Goal: Check status: Check status

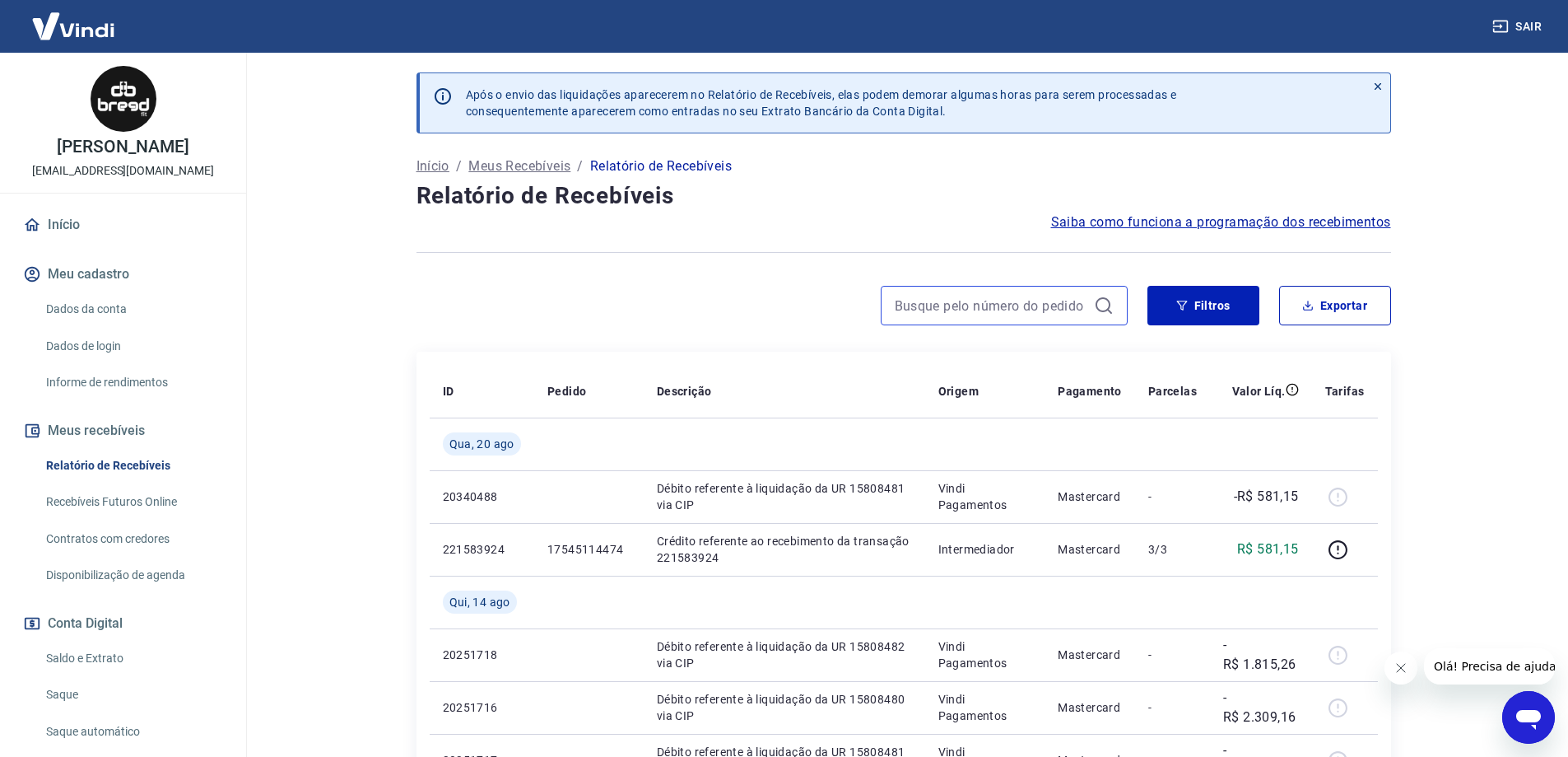
paste input "2505"
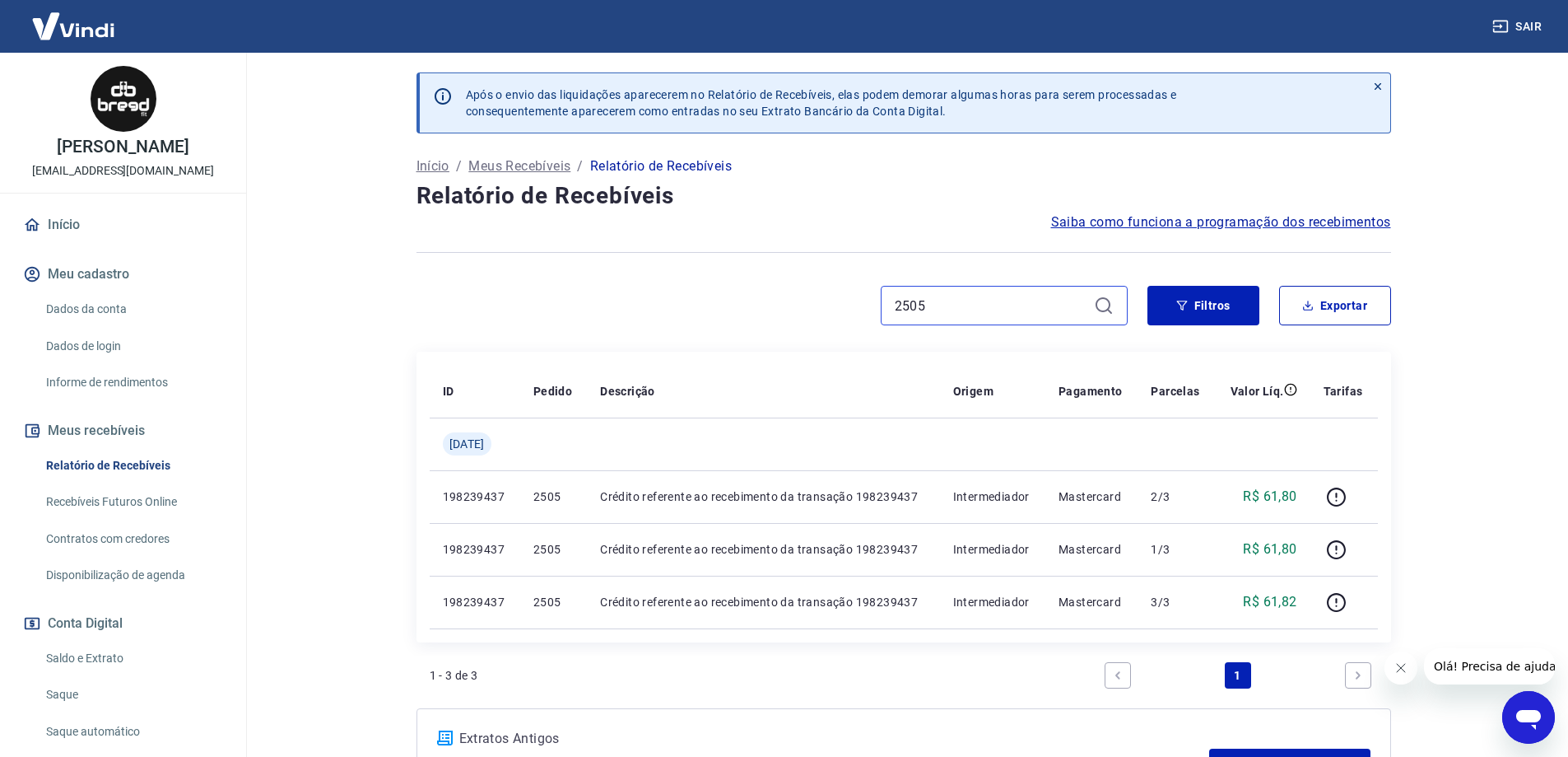
type input "2505"
drag, startPoint x: 954, startPoint y: 309, endPoint x: 818, endPoint y: 303, distance: 136.1
click at [825, 303] on div "2505" at bounding box center [772, 306] width 711 height 40
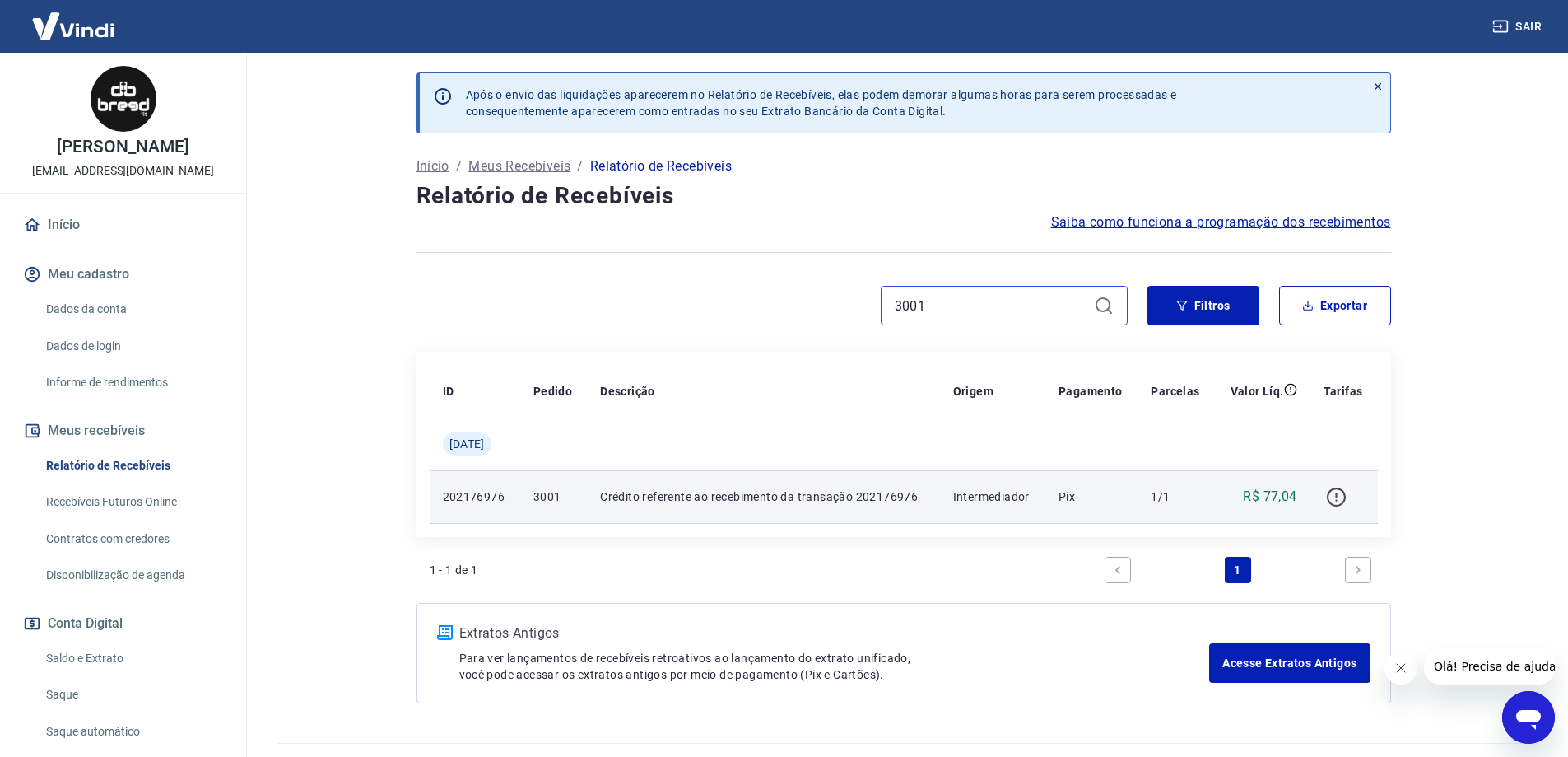
type input "3001"
click at [1338, 499] on icon "button" at bounding box center [1336, 497] width 21 height 21
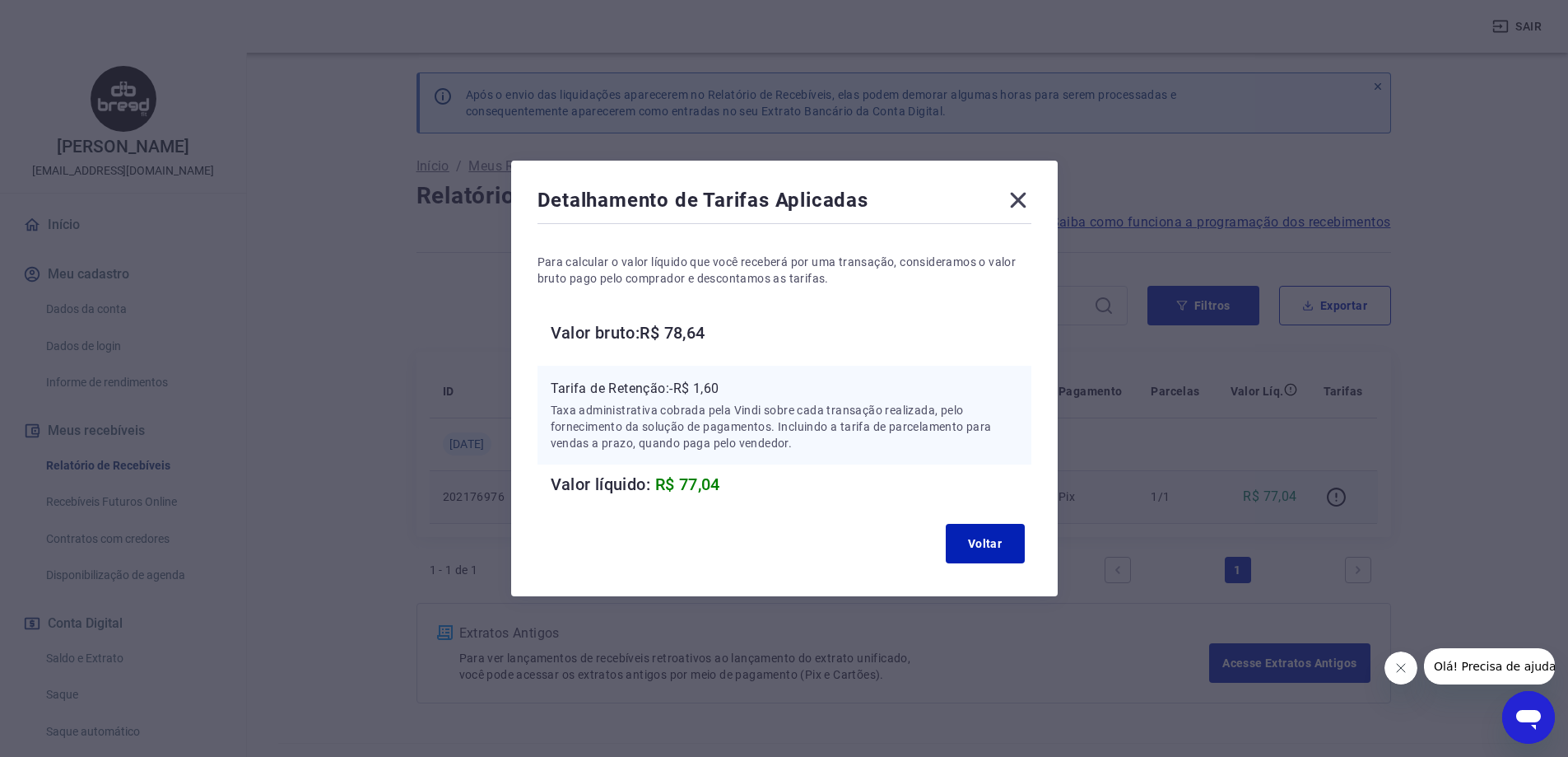
click at [1026, 195] on icon at bounding box center [1018, 200] width 27 height 27
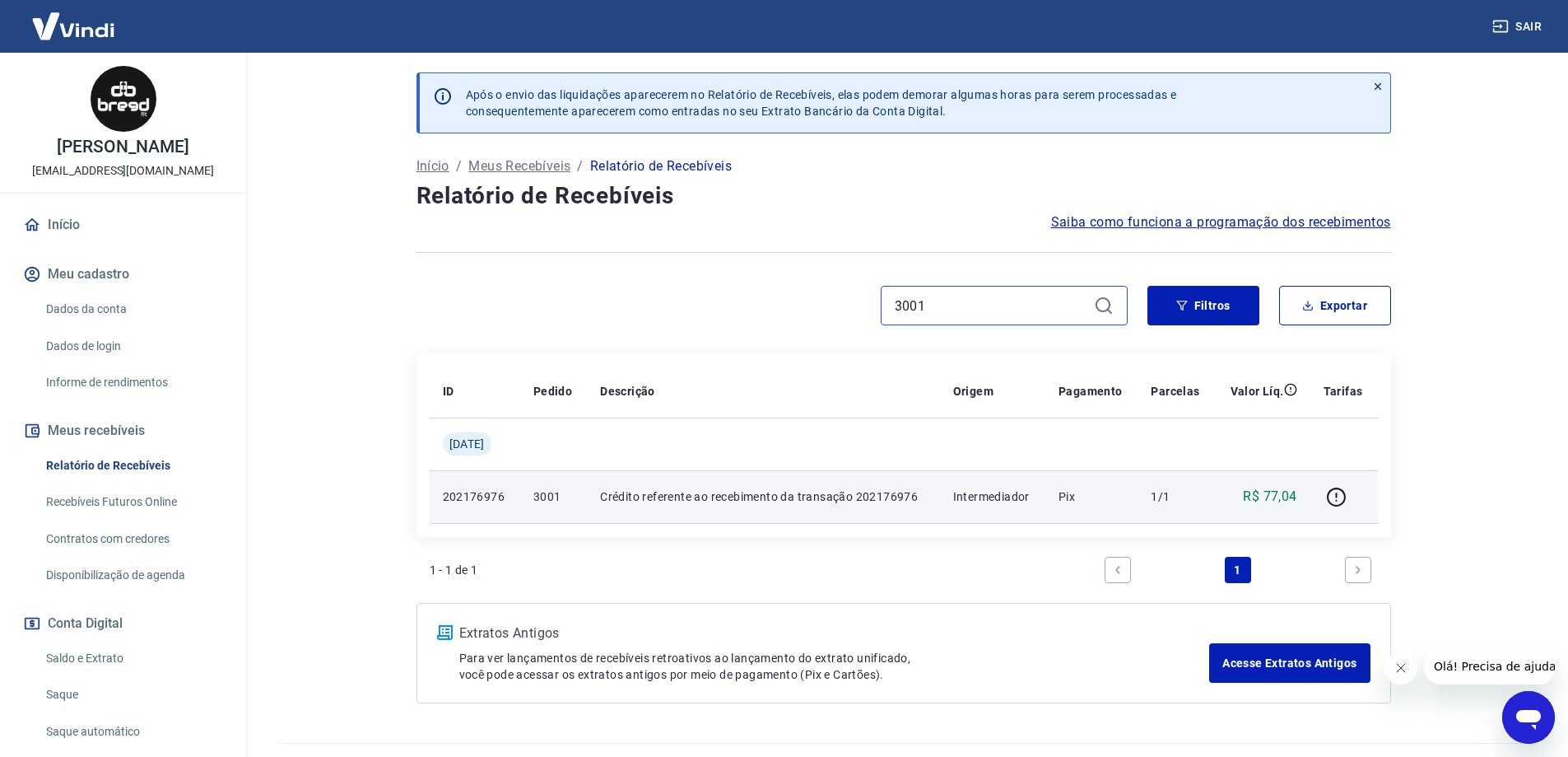
drag, startPoint x: 926, startPoint y: 298, endPoint x: 842, endPoint y: 298, distance: 84.0
click at [843, 298] on div "3001" at bounding box center [772, 306] width 711 height 40
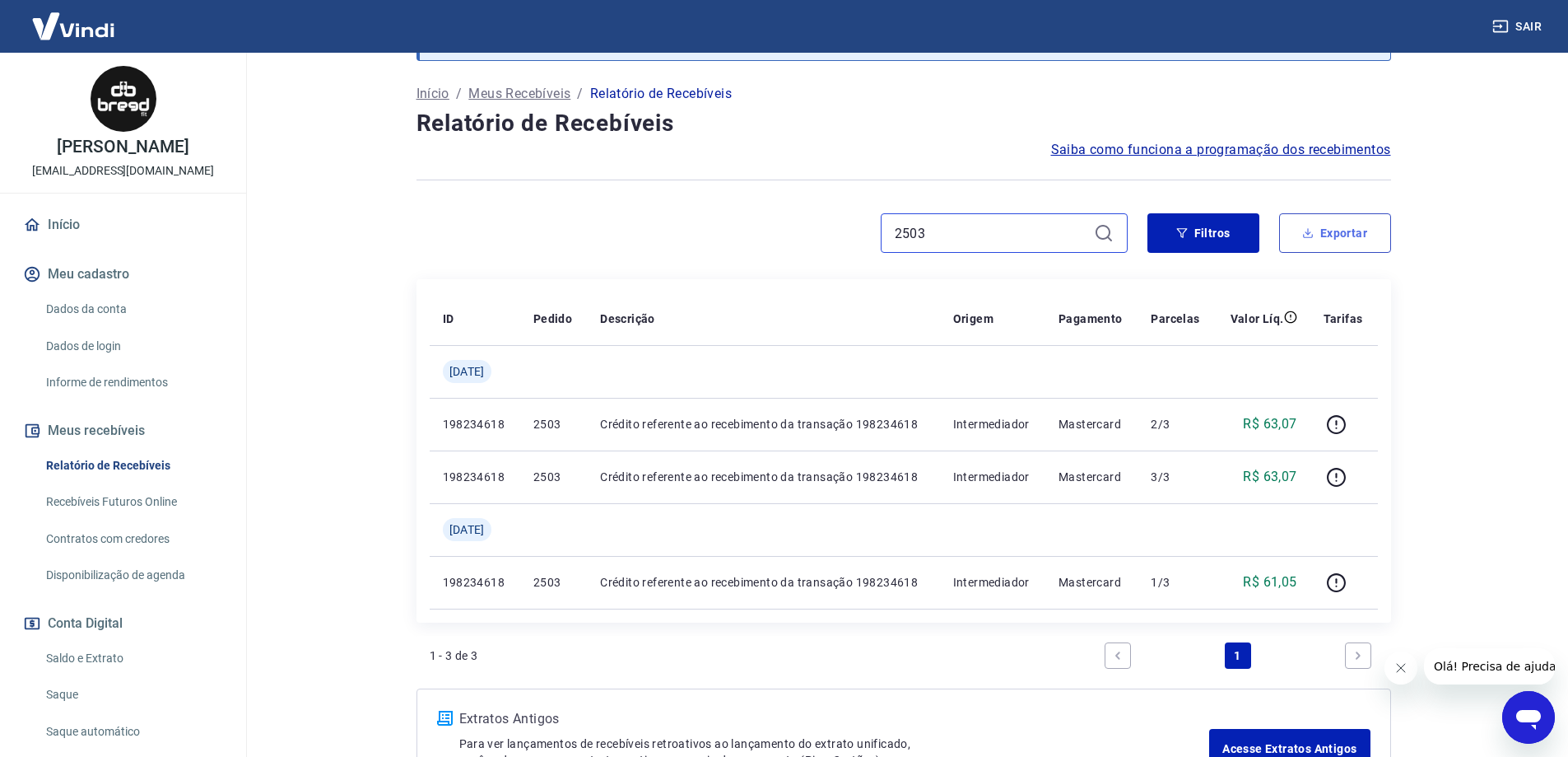
scroll to position [165, 0]
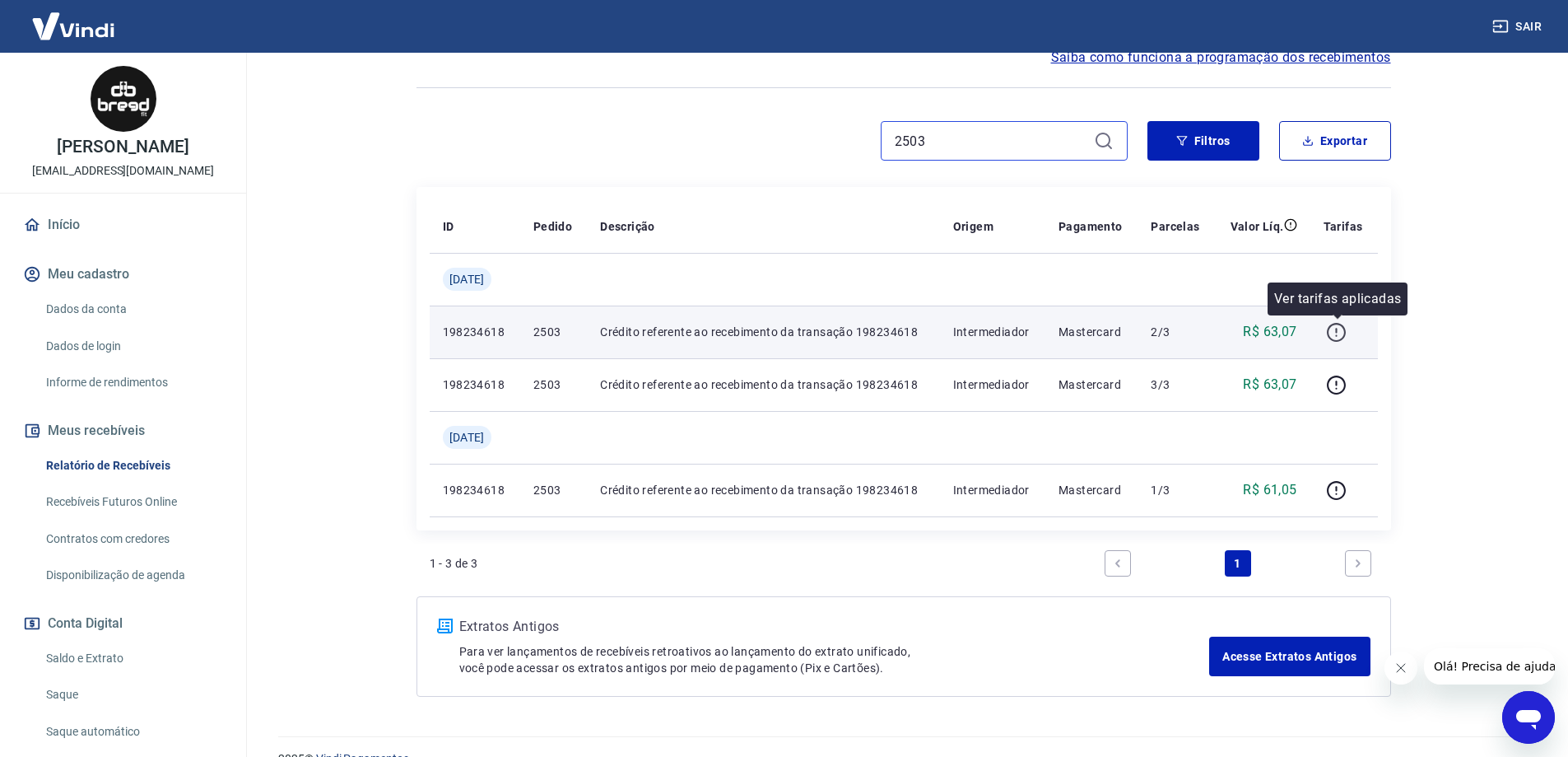
type input "2503"
click at [1340, 338] on icon "button" at bounding box center [1336, 332] width 21 height 21
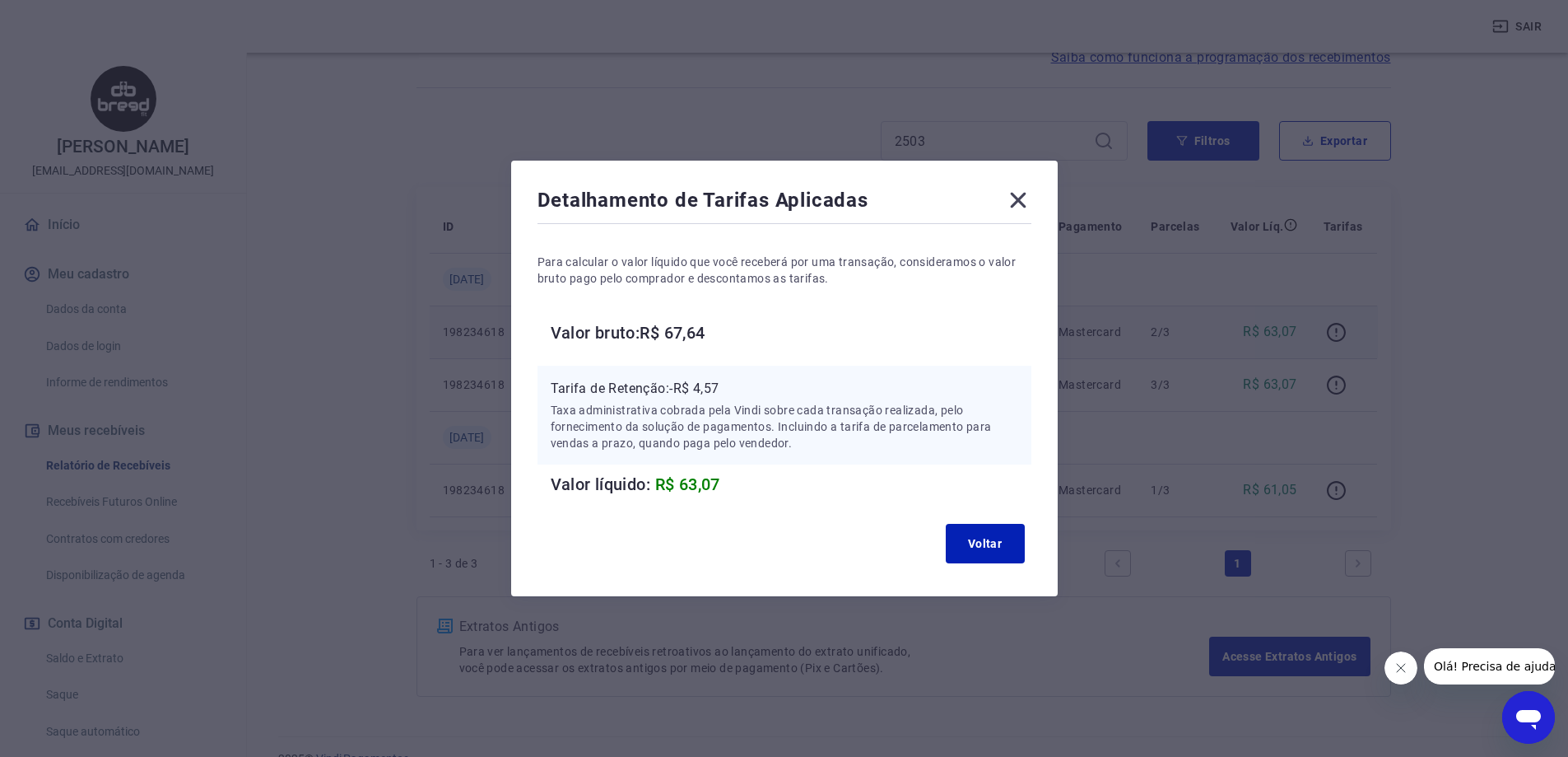
click at [1023, 207] on icon at bounding box center [1018, 200] width 27 height 27
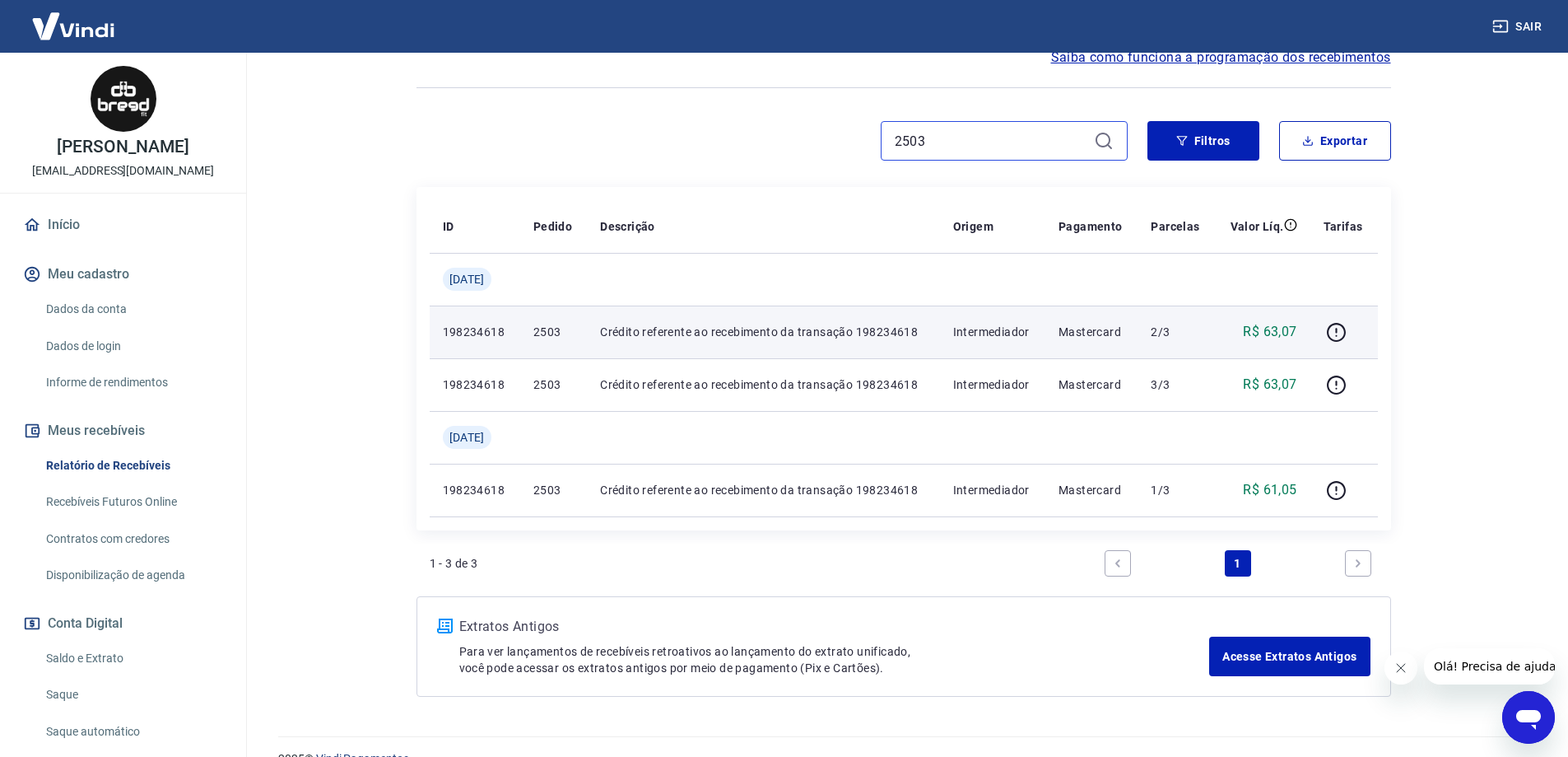
drag, startPoint x: 949, startPoint y: 147, endPoint x: 853, endPoint y: 144, distance: 96.0
click at [855, 144] on div "2503" at bounding box center [772, 141] width 711 height 40
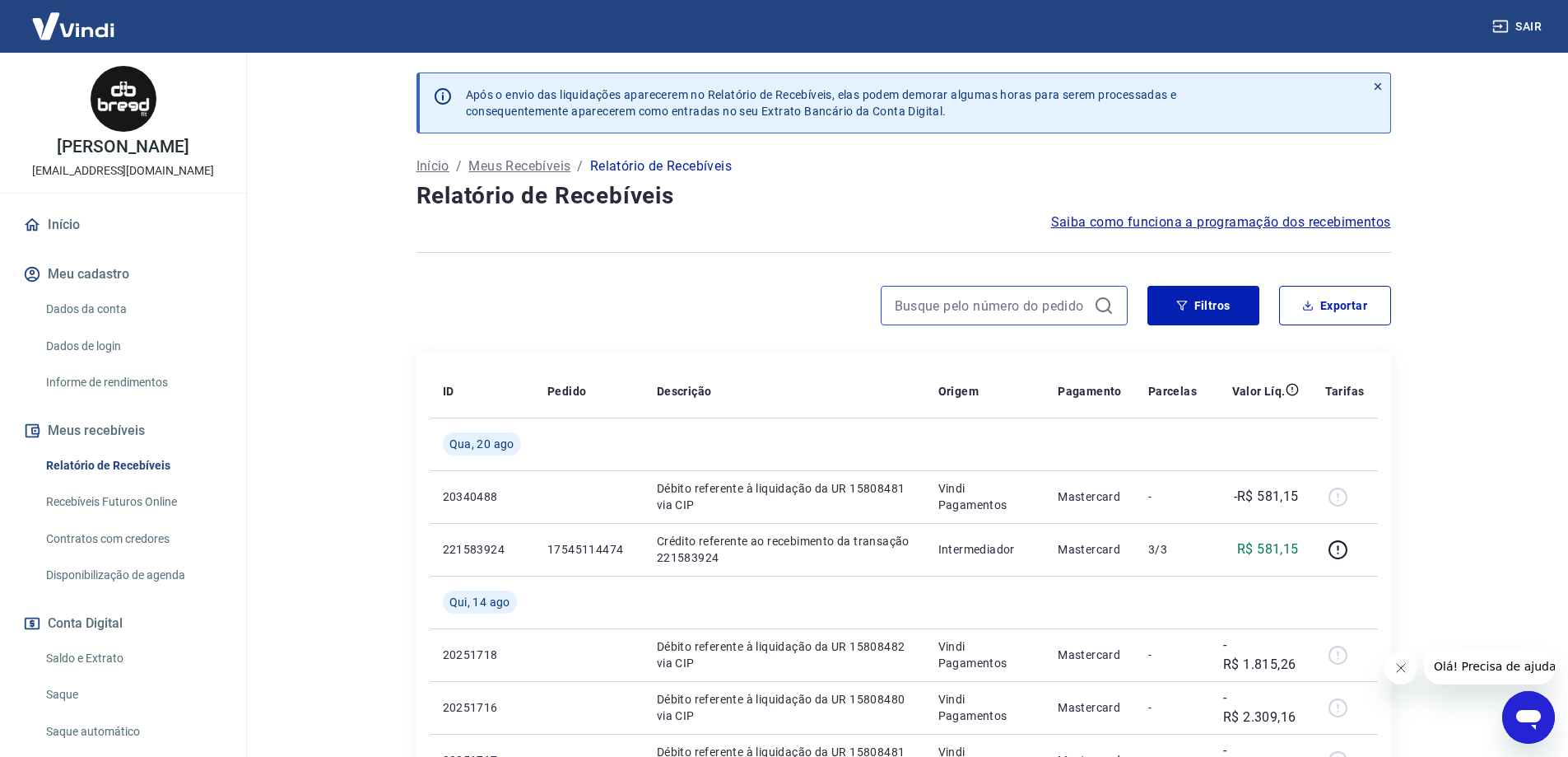
drag, startPoint x: 915, startPoint y: 138, endPoint x: 904, endPoint y: 299, distance: 161.4
click at [904, 298] on input at bounding box center [991, 306] width 192 height 25
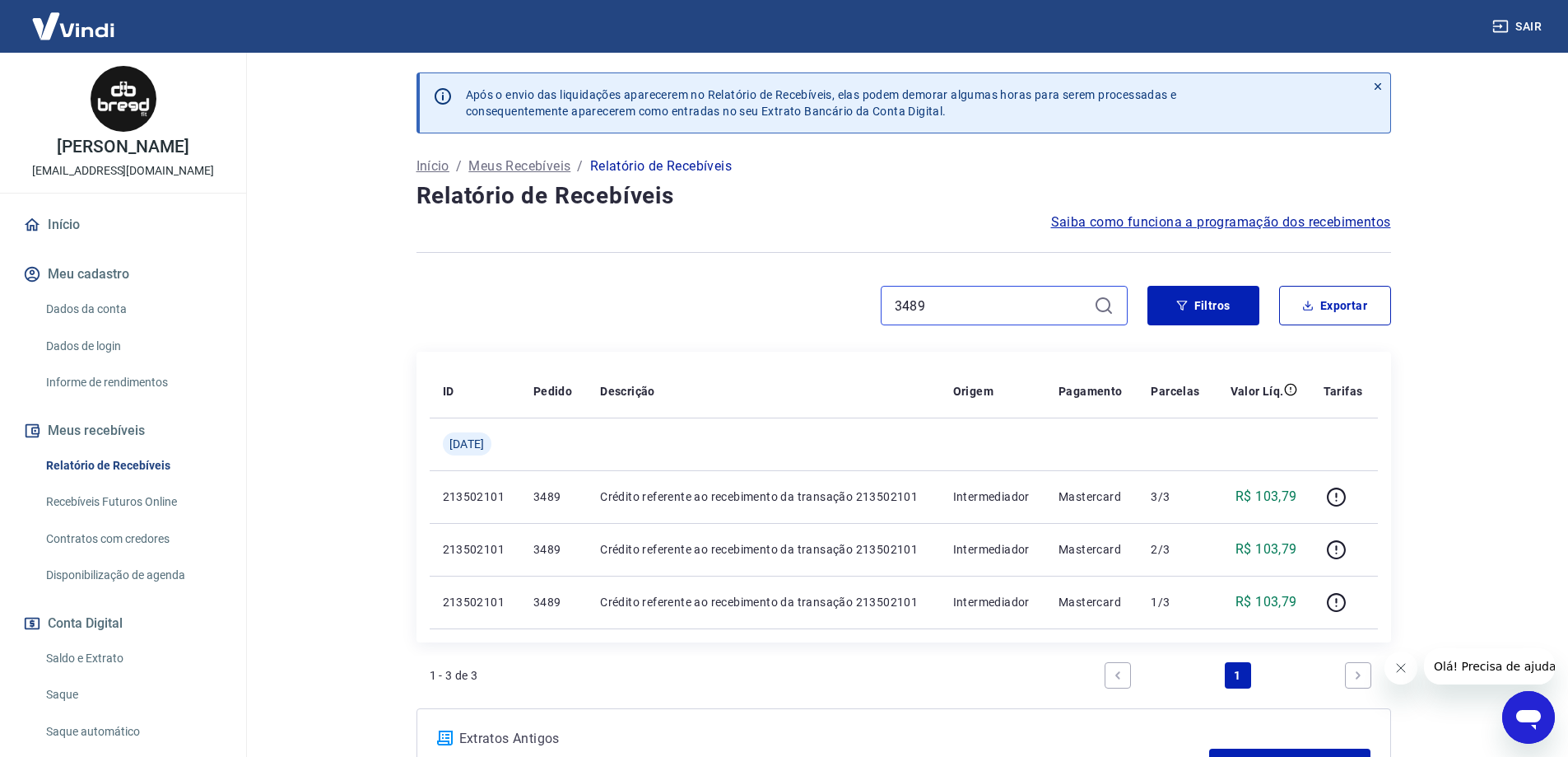
type input "3489"
drag, startPoint x: 891, startPoint y: 305, endPoint x: 847, endPoint y: 313, distance: 44.7
click at [848, 313] on div "3489" at bounding box center [772, 306] width 711 height 40
drag, startPoint x: 961, startPoint y: 306, endPoint x: 858, endPoint y: 297, distance: 103.4
click at [858, 300] on div "3489" at bounding box center [772, 306] width 711 height 40
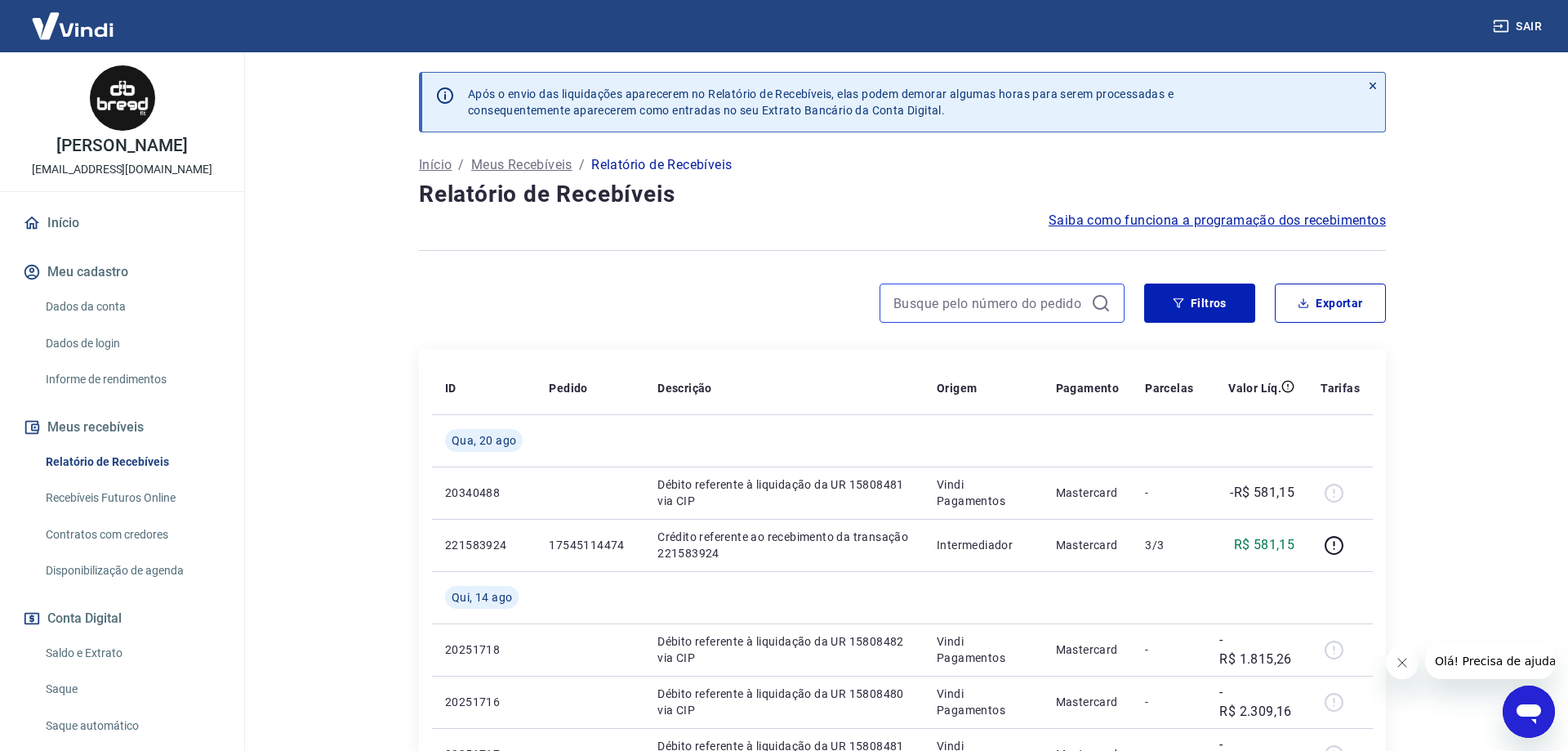
type input "3489"
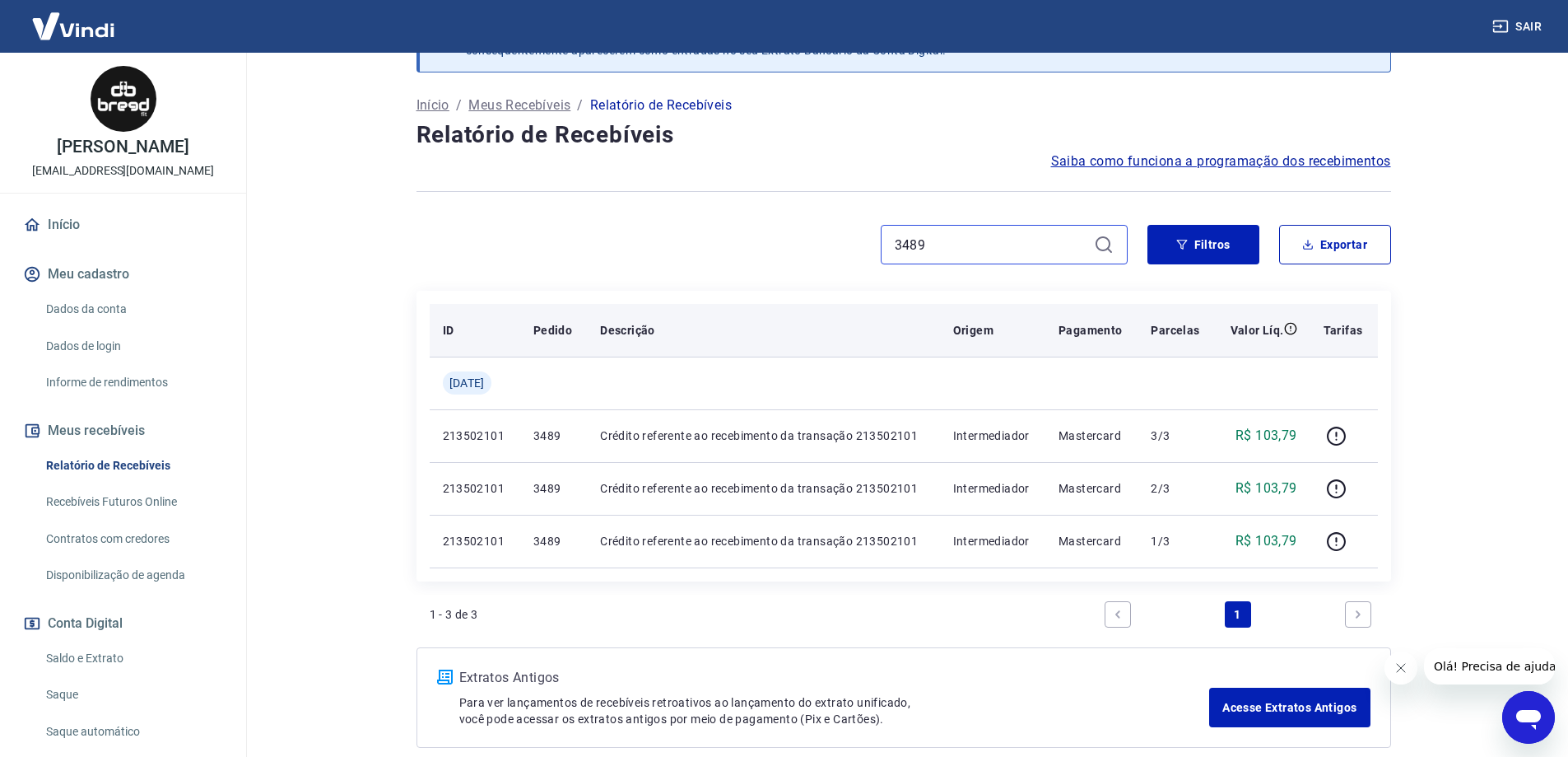
scroll to position [142, 0]
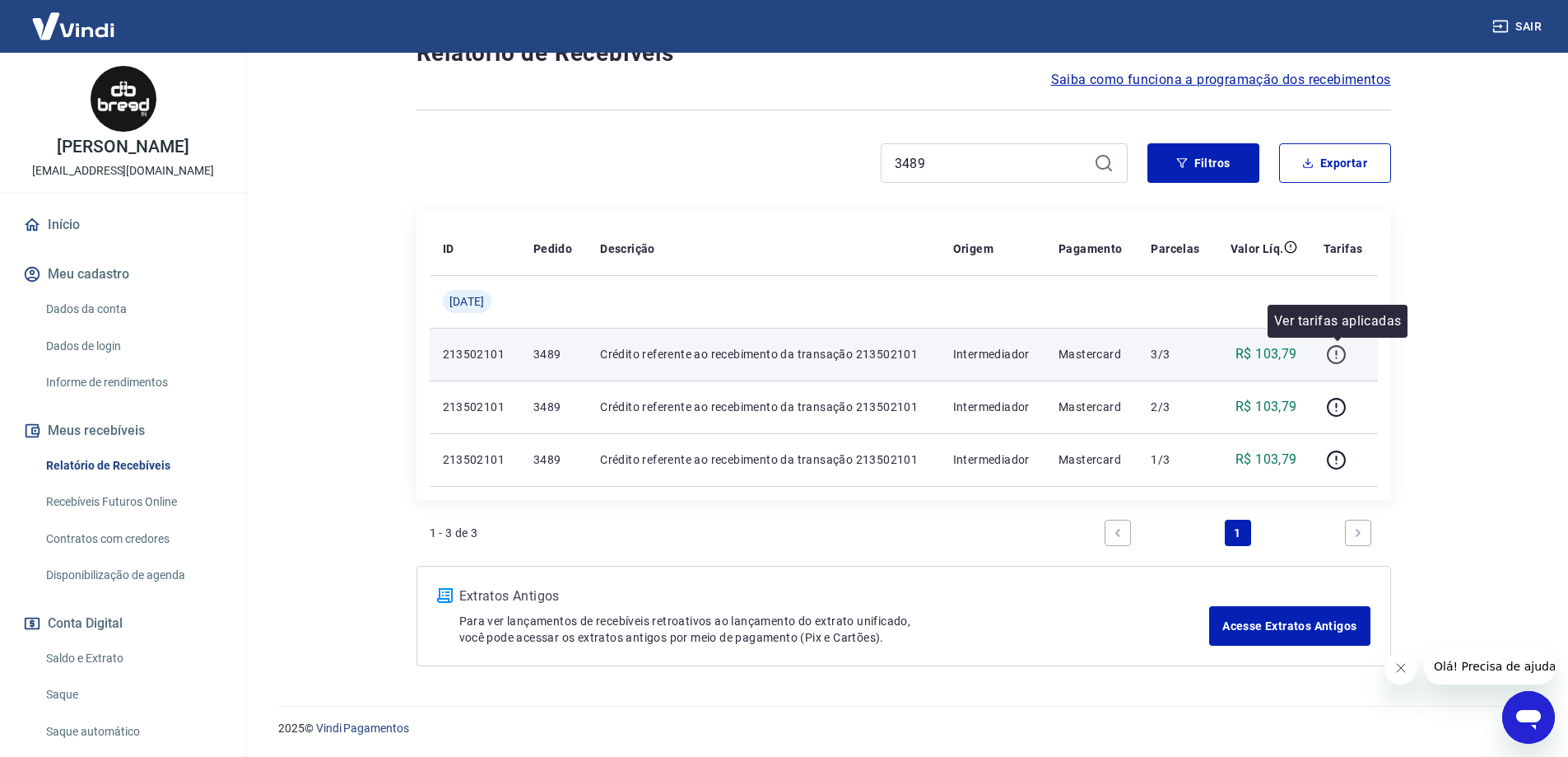
click at [1332, 356] on icon "button" at bounding box center [1336, 355] width 21 height 21
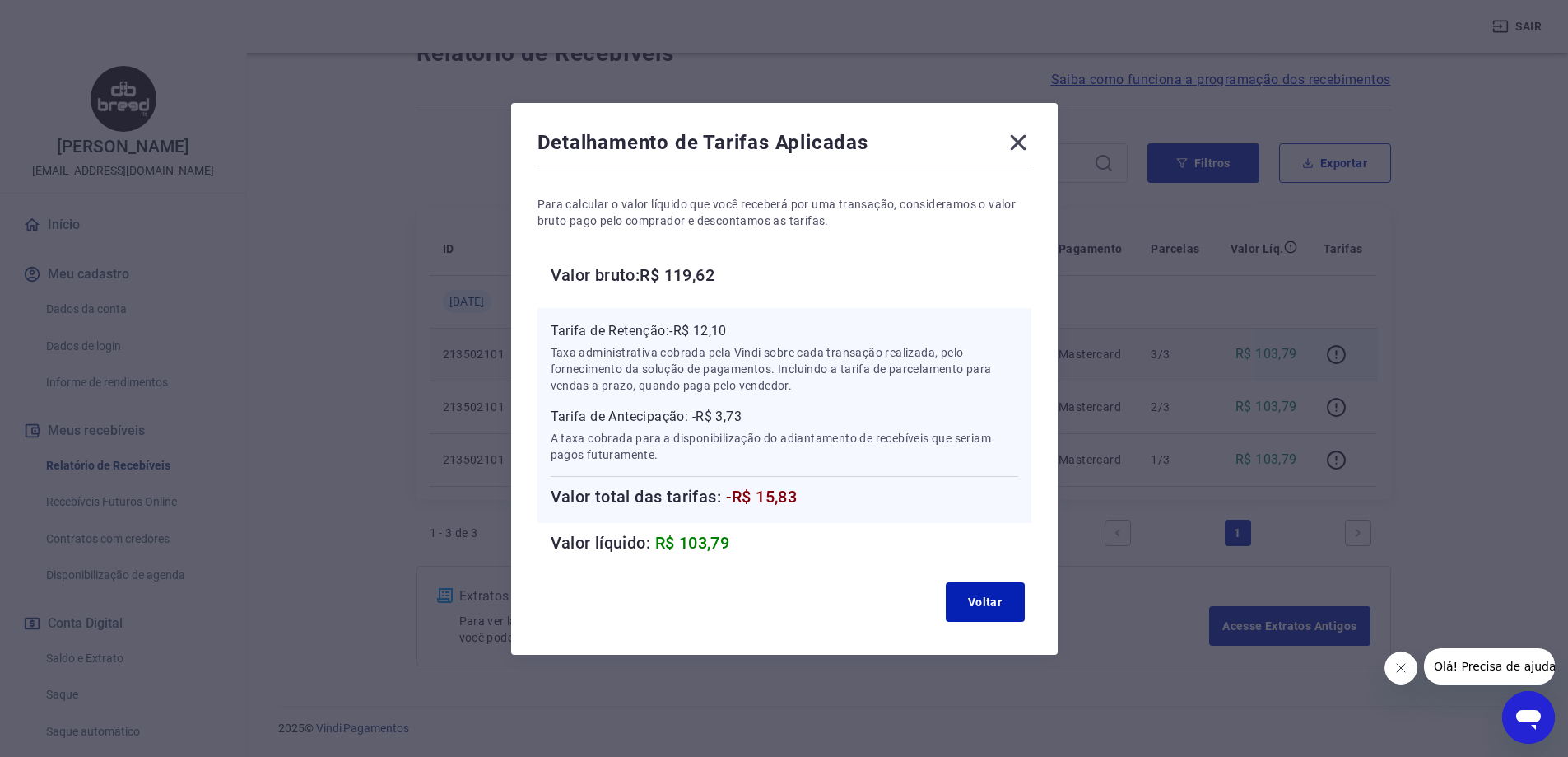
click at [1017, 143] on icon at bounding box center [1018, 142] width 27 height 27
